Goal: Find contact information: Find contact information

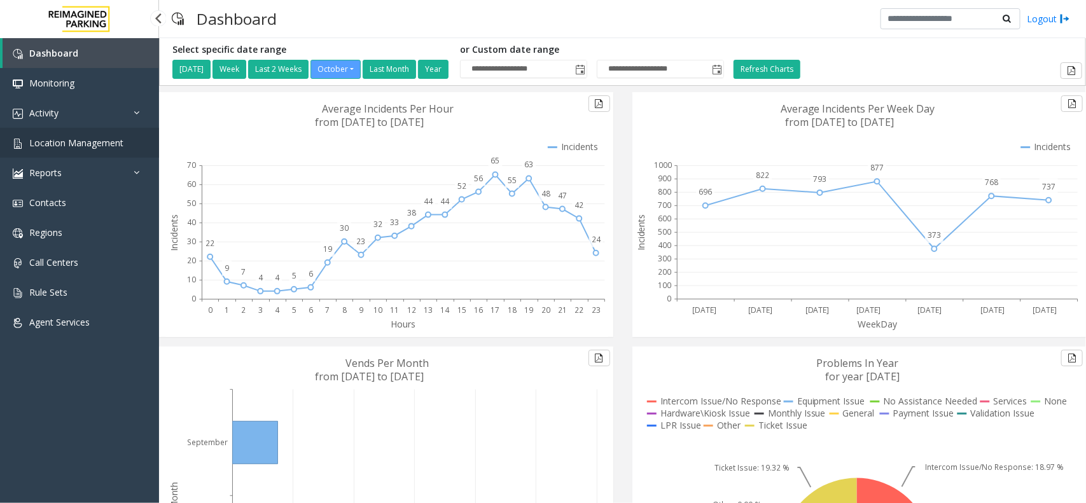
click at [96, 144] on span "Location Management" at bounding box center [76, 143] width 94 height 12
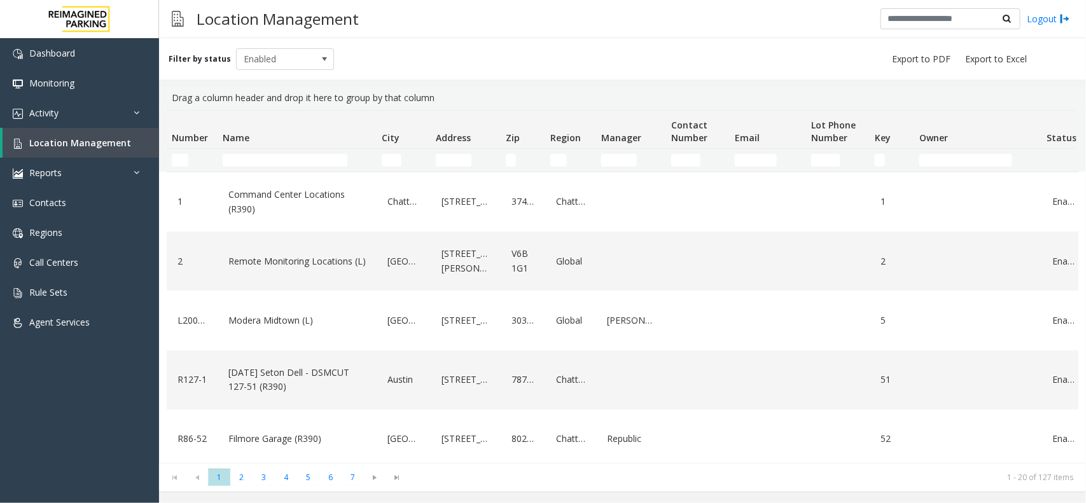
click at [263, 167] on td "Name Filter" at bounding box center [297, 160] width 159 height 23
click at [271, 158] on input "Name Filter" at bounding box center [285, 160] width 125 height 13
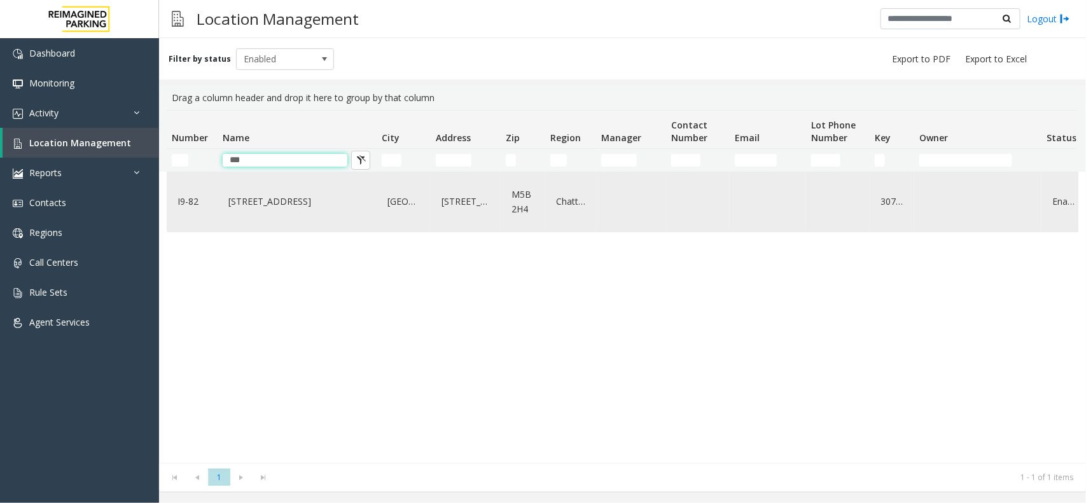
type input "***"
click at [264, 209] on link "777 Bay St. (I)" at bounding box center [297, 202] width 144 height 20
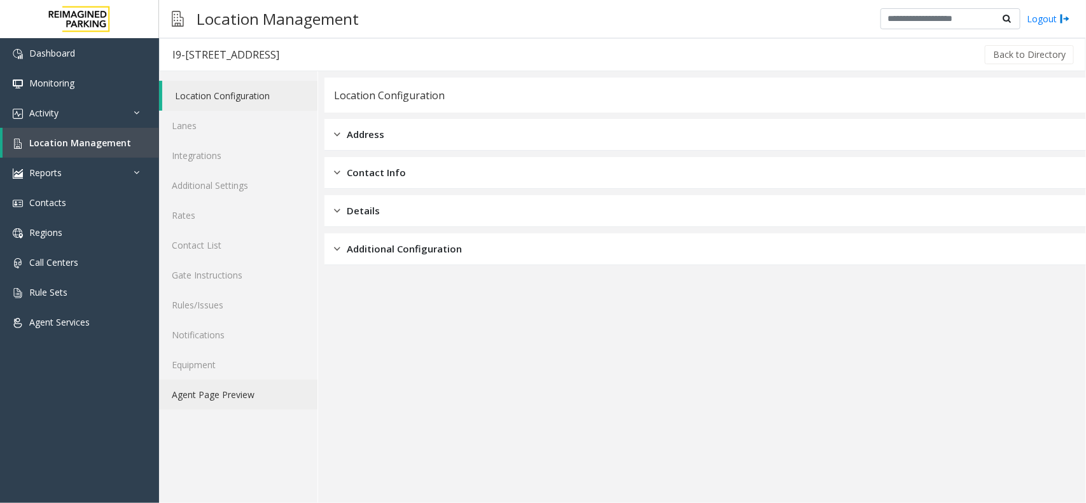
click at [223, 388] on link "Agent Page Preview" at bounding box center [238, 395] width 158 height 30
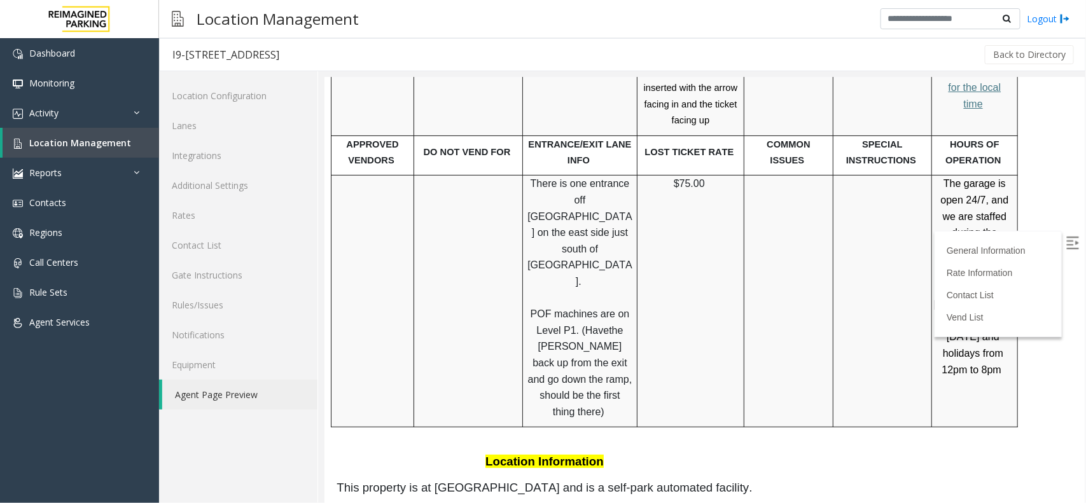
scroll to position [2545, 0]
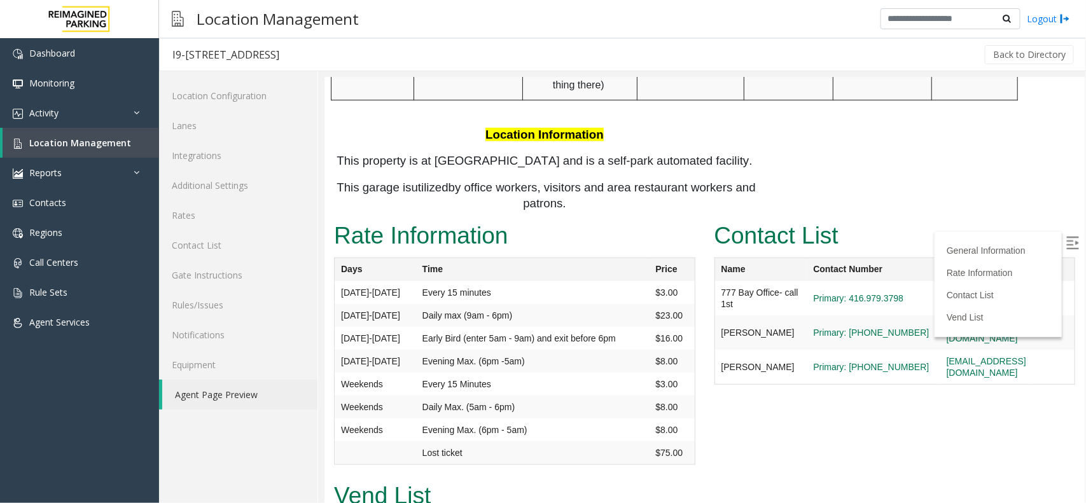
click at [1066, 244] on img at bounding box center [1072, 242] width 13 height 13
drag, startPoint x: 884, startPoint y: 168, endPoint x: 821, endPoint y: 181, distance: 64.3
click at [821, 281] on td "Primary: 416.979.3798" at bounding box center [872, 298] width 133 height 34
copy link "416.979.3798"
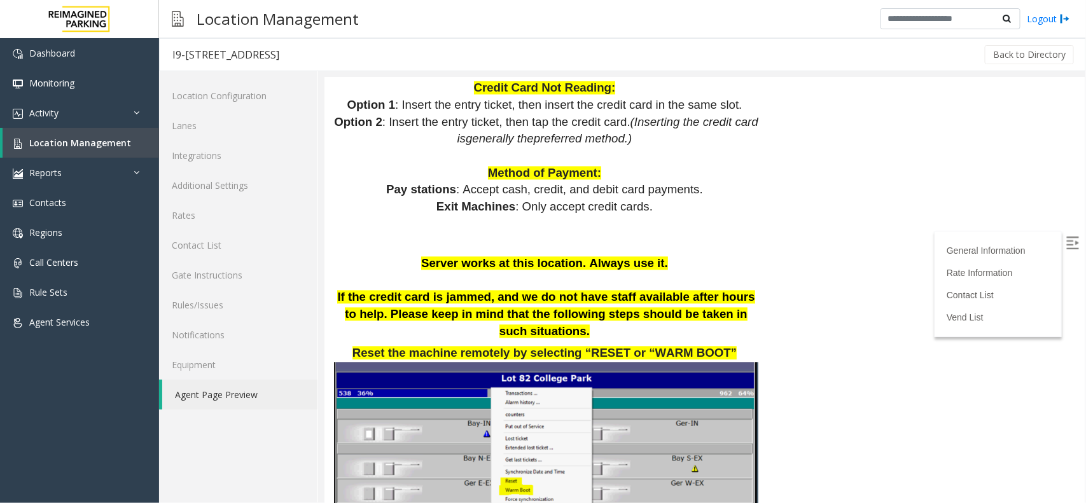
scroll to position [1106, 0]
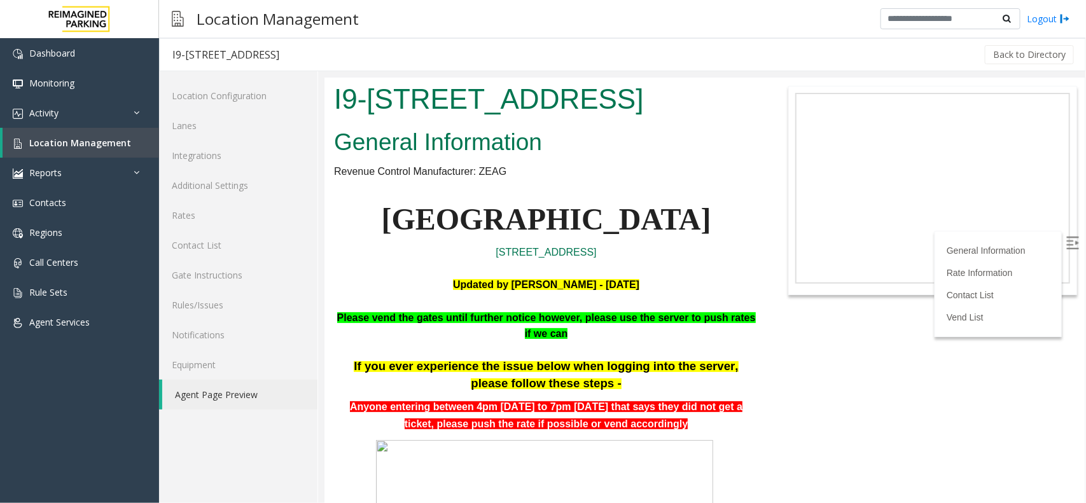
scroll to position [1106, 0]
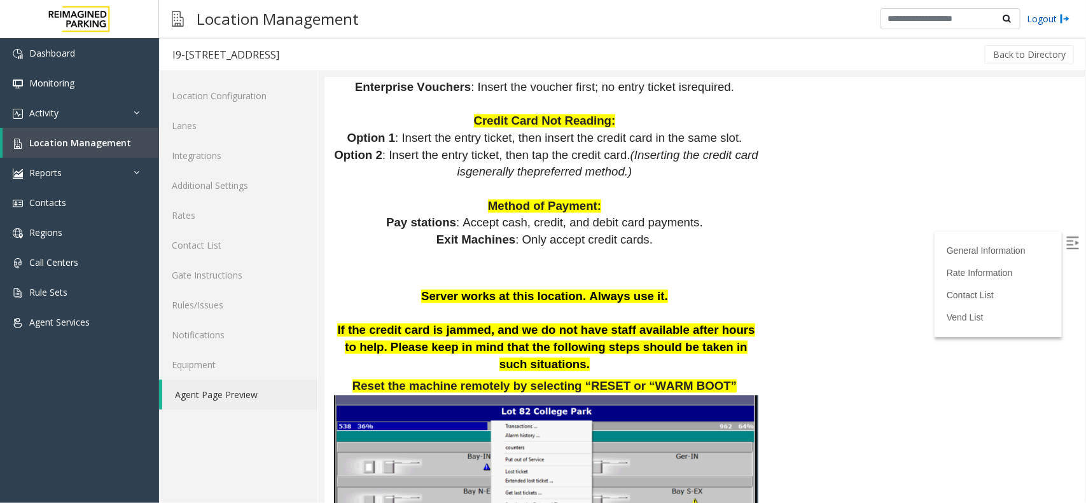
click at [1035, 20] on link "Logout" at bounding box center [1048, 18] width 43 height 13
